Goal: Information Seeking & Learning: Learn about a topic

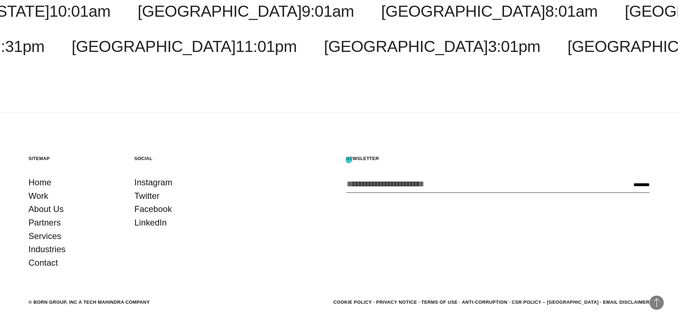
scroll to position [2246, 0]
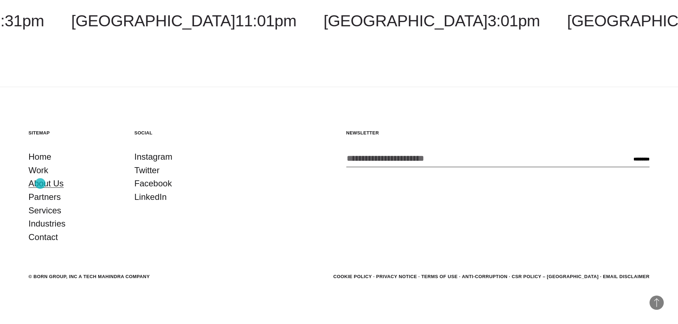
click at [40, 183] on link "About Us" at bounding box center [45, 184] width 35 height 14
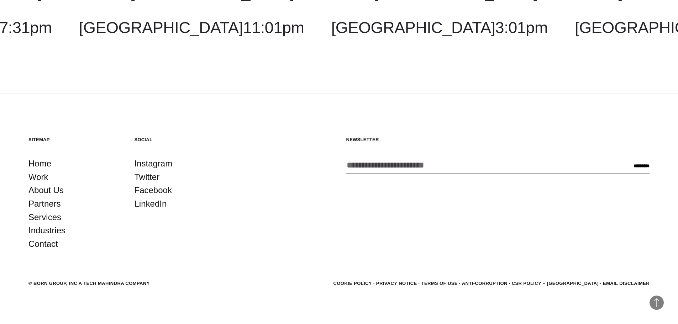
scroll to position [2698, 0]
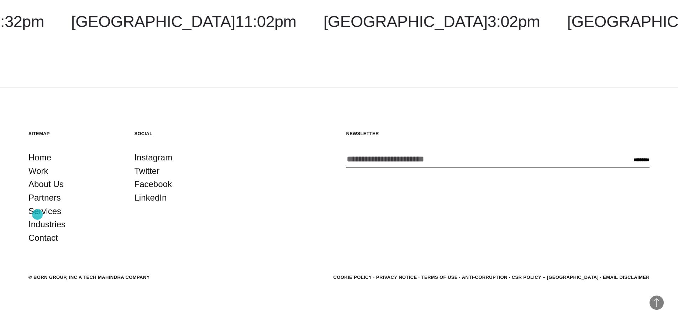
click at [37, 214] on link "Services" at bounding box center [44, 212] width 33 height 14
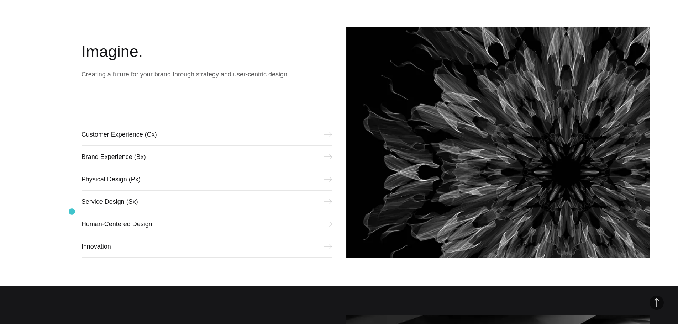
scroll to position [332, 0]
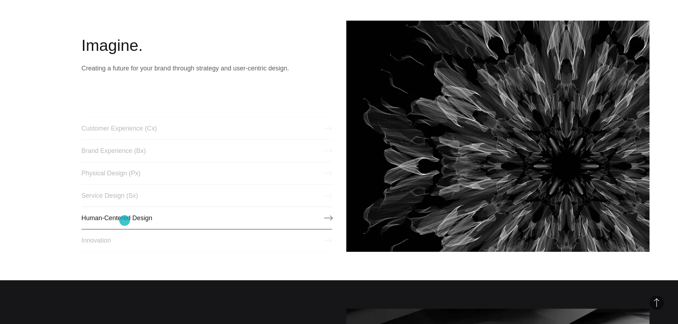
click at [125, 221] on link "Human-Centered Design" at bounding box center [207, 218] width 251 height 23
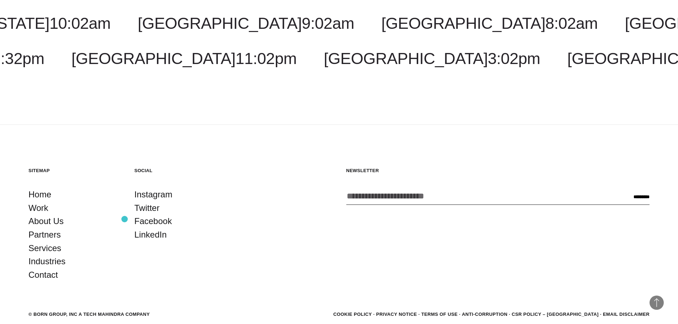
scroll to position [1302, 0]
